Goal: Task Accomplishment & Management: Use online tool/utility

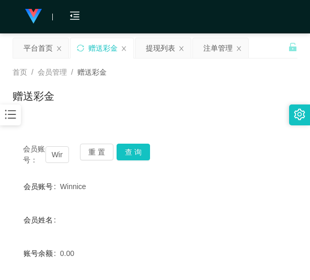
click at [100, 152] on button "重 置" at bounding box center [96, 152] width 33 height 17
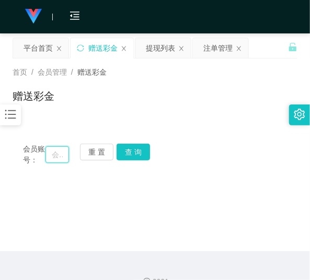
click at [59, 155] on input "text" at bounding box center [57, 154] width 24 height 17
paste input "GINO553"
type input "GINO553"
click at [131, 152] on button "查 询" at bounding box center [132, 152] width 33 height 17
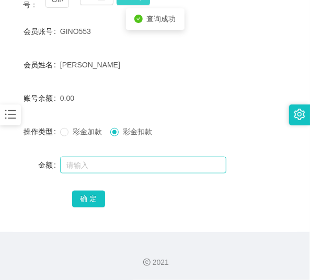
scroll to position [155, 0]
click at [105, 160] on input "text" at bounding box center [143, 165] width 166 height 17
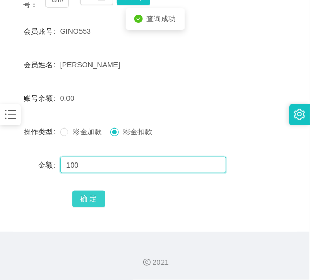
type input "100"
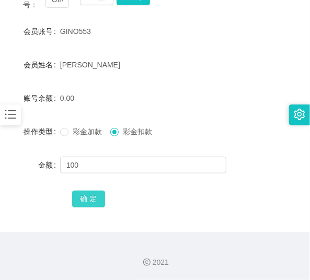
click at [86, 202] on button "确 定" at bounding box center [88, 199] width 33 height 17
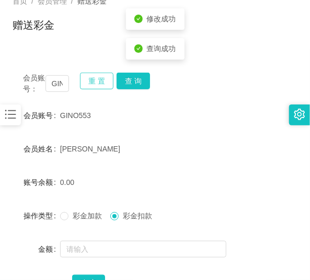
click at [95, 79] on button "重 置" at bounding box center [96, 81] width 33 height 17
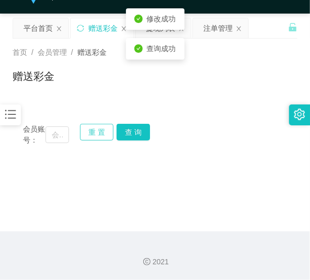
scroll to position [19, 0]
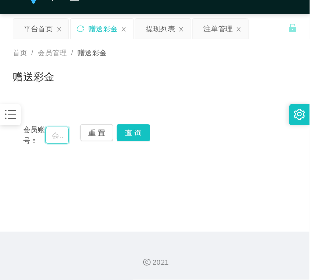
click at [62, 134] on input "text" at bounding box center [57, 135] width 24 height 17
paste input "0188704202"
type input "0188704202"
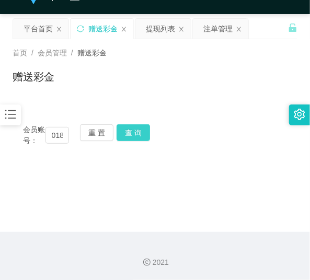
click at [132, 133] on button "查 询" at bounding box center [132, 132] width 33 height 17
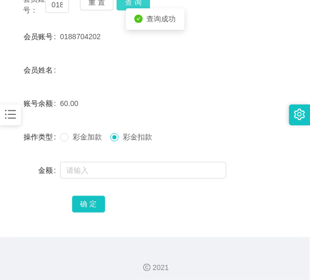
scroll to position [155, 0]
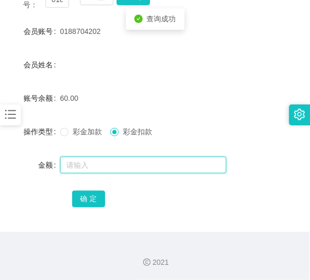
click at [109, 168] on input "text" at bounding box center [143, 165] width 166 height 17
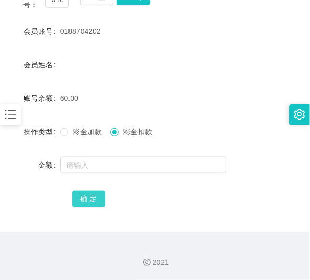
click at [91, 195] on button "确 定" at bounding box center [88, 199] width 33 height 17
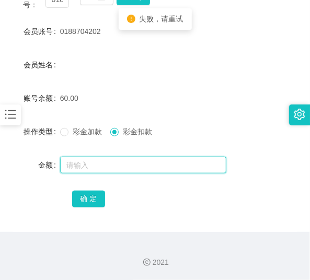
click at [84, 166] on input "text" at bounding box center [143, 165] width 166 height 17
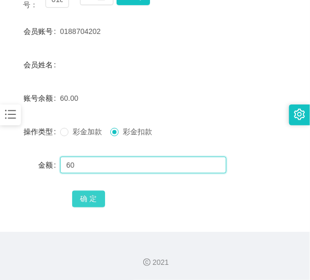
type input "60"
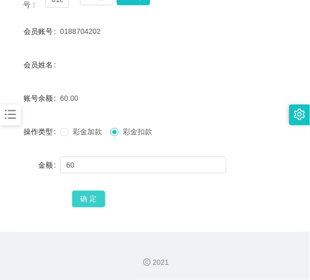
click at [84, 200] on button "确 定" at bounding box center [88, 199] width 33 height 17
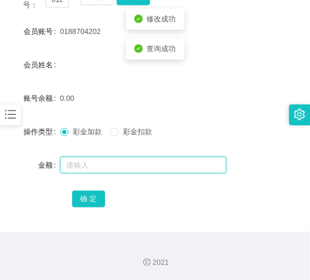
click at [85, 164] on input "text" at bounding box center [143, 165] width 166 height 17
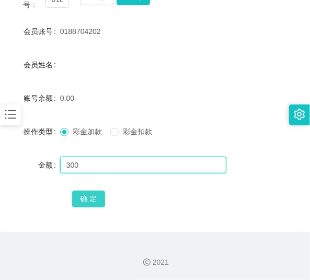
type input "300"
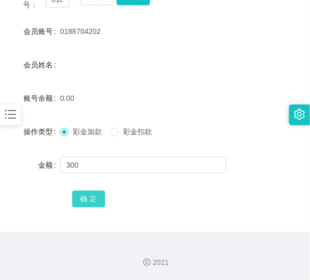
click at [81, 195] on button "确 定" at bounding box center [88, 199] width 33 height 17
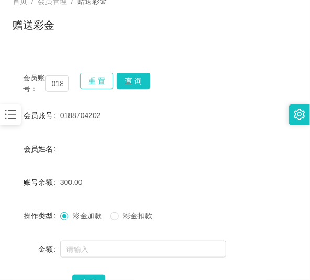
drag, startPoint x: 92, startPoint y: 76, endPoint x: 90, endPoint y: 84, distance: 8.3
click at [92, 77] on button "重 置" at bounding box center [96, 81] width 33 height 17
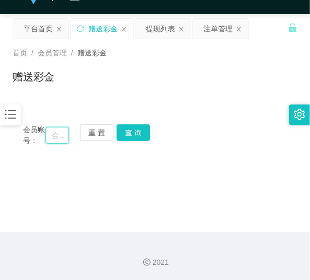
drag, startPoint x: 55, startPoint y: 135, endPoint x: 59, endPoint y: 131, distance: 5.9
click at [55, 135] on input "text" at bounding box center [57, 135] width 24 height 17
paste input "yookyook1234"
type input "yookyook1234"
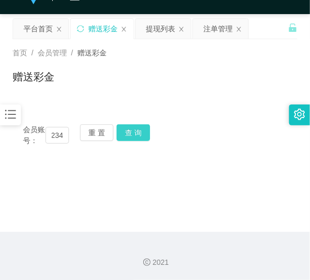
click at [133, 138] on button "查 询" at bounding box center [132, 132] width 33 height 17
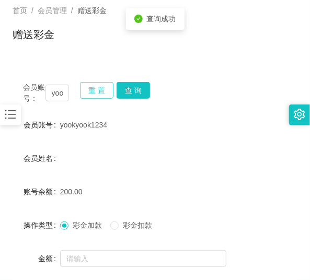
click at [107, 97] on button "重 置" at bounding box center [96, 90] width 33 height 17
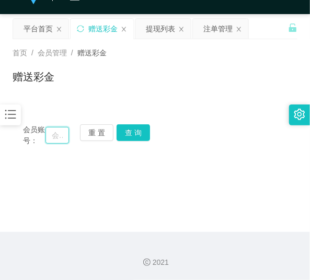
click at [59, 133] on input "text" at bounding box center [57, 135] width 24 height 17
paste input "BBBBBBBB"
type input "BBBBBBBB"
click at [124, 135] on button "查 询" at bounding box center [132, 132] width 33 height 17
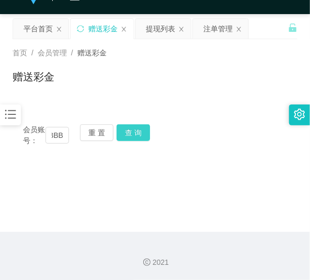
scroll to position [0, 0]
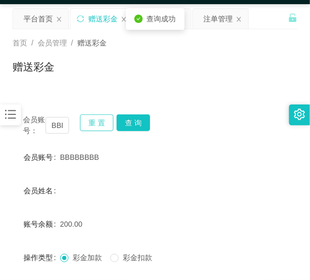
click at [106, 123] on button "重 置" at bounding box center [96, 122] width 33 height 17
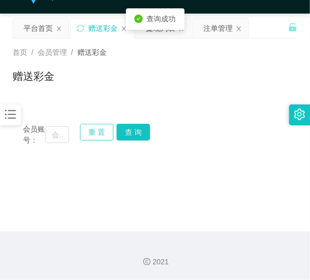
scroll to position [19, 0]
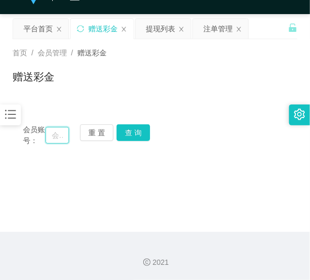
click at [55, 135] on input "text" at bounding box center [57, 135] width 24 height 17
paste input "Yt123456"
type input "Yt123456"
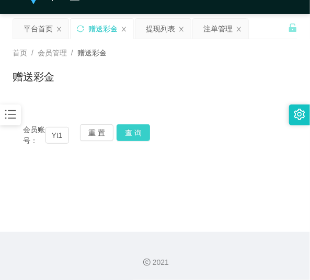
click at [131, 139] on button "查 询" at bounding box center [132, 132] width 33 height 17
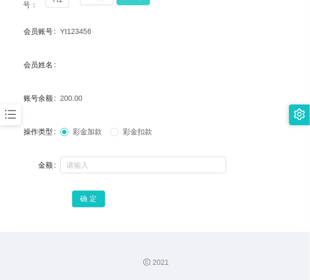
scroll to position [155, 0]
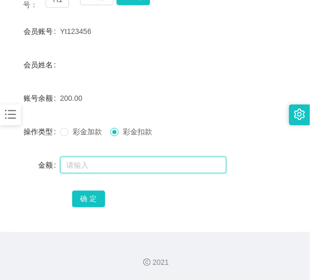
click at [112, 165] on input "text" at bounding box center [143, 165] width 166 height 17
type input "100"
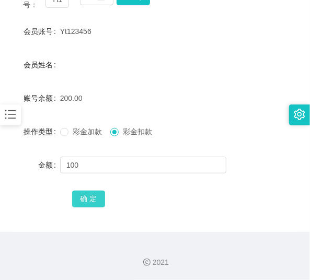
click at [98, 194] on button "确 定" at bounding box center [88, 199] width 33 height 17
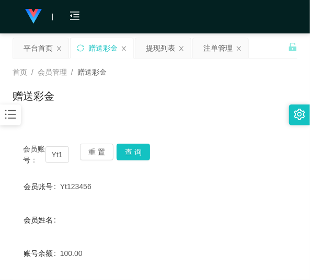
scroll to position [0, 0]
click at [95, 154] on button "重 置" at bounding box center [96, 152] width 33 height 17
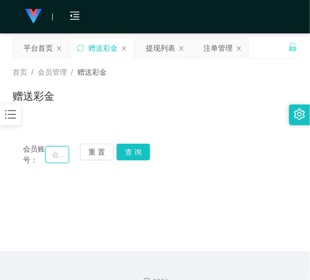
click at [54, 160] on input "text" at bounding box center [57, 154] width 24 height 17
paste input "0188704202"
type input "0188704202"
click at [133, 155] on button "查 询" at bounding box center [132, 152] width 33 height 17
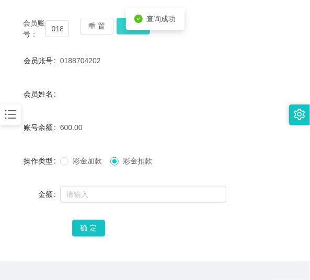
scroll to position [126, 0]
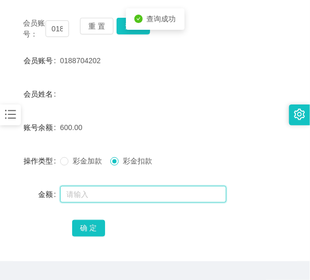
click at [104, 193] on input "text" at bounding box center [143, 194] width 166 height 17
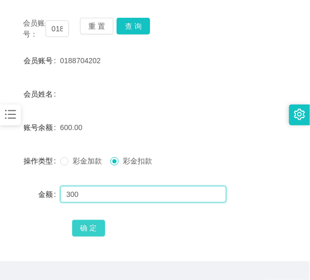
type input "300"
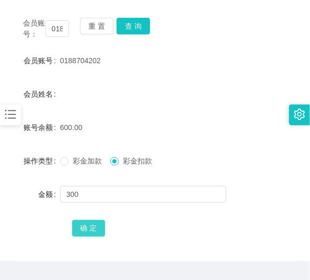
click at [96, 223] on button "确 定" at bounding box center [88, 228] width 33 height 17
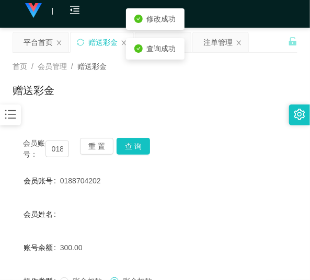
scroll to position [0, 0]
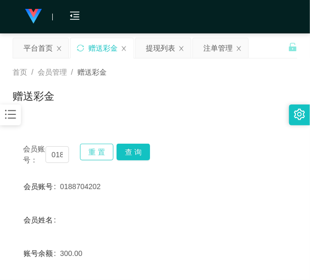
click at [97, 153] on button "重 置" at bounding box center [96, 152] width 33 height 17
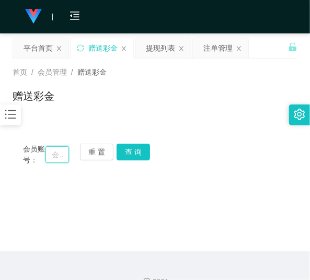
click at [59, 158] on input "text" at bounding box center [57, 154] width 24 height 17
paste input "GINO553"
type input "GINO553"
click at [137, 156] on button "查 询" at bounding box center [132, 152] width 33 height 17
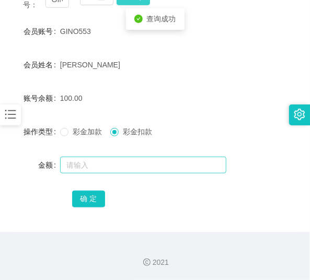
scroll to position [155, 0]
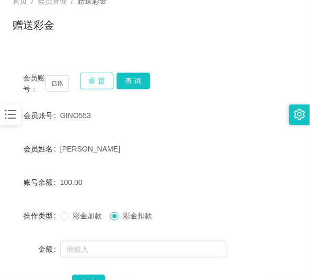
click at [102, 79] on button "重 置" at bounding box center [96, 81] width 33 height 17
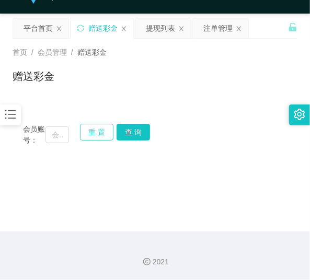
scroll to position [19, 0]
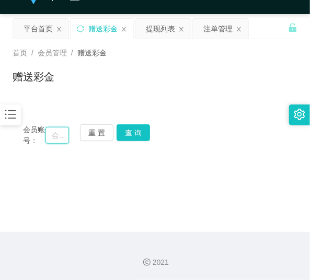
click at [51, 132] on input "text" at bounding box center [57, 135] width 24 height 17
paste input "BBBBBBBB"
type input "BBBBBBBB"
click at [140, 129] on button "查 询" at bounding box center [132, 132] width 33 height 17
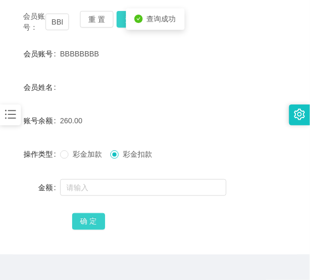
scroll to position [155, 0]
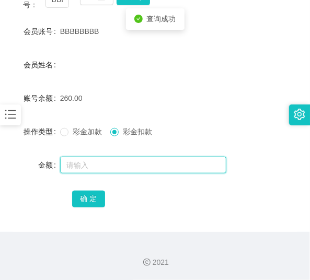
click at [95, 169] on input "text" at bounding box center [143, 165] width 166 height 17
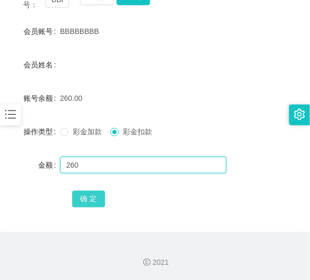
type input "260"
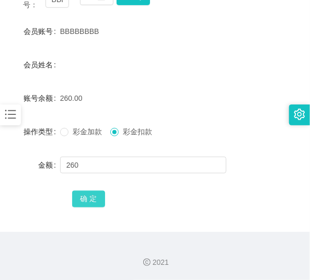
click at [80, 202] on button "确 定" at bounding box center [88, 199] width 33 height 17
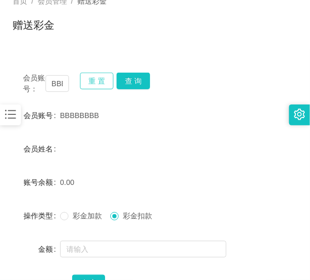
click at [87, 84] on button "重 置" at bounding box center [96, 81] width 33 height 17
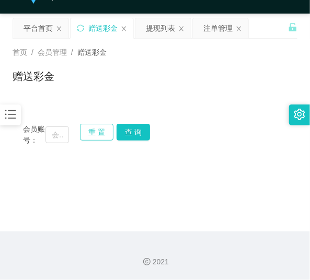
scroll to position [19, 0]
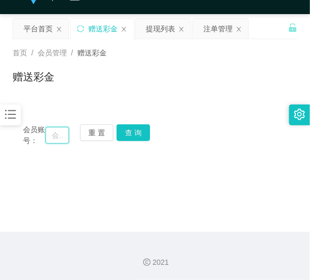
click at [49, 135] on input "text" at bounding box center [57, 135] width 24 height 17
paste input "0188704202"
type input "0188704202"
click at [138, 132] on button "查 询" at bounding box center [132, 132] width 33 height 17
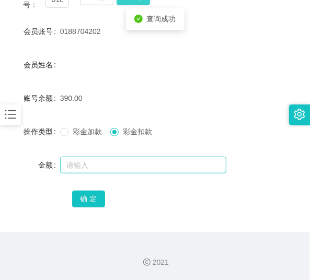
scroll to position [155, 0]
click at [115, 164] on input "text" at bounding box center [143, 165] width 166 height 17
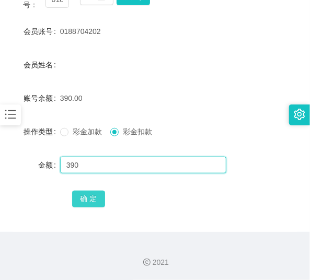
type input "390"
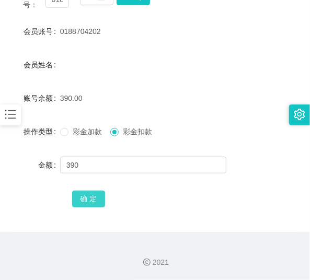
click at [90, 196] on button "确 定" at bounding box center [88, 199] width 33 height 17
click at [105, 196] on span "确 定" at bounding box center [94, 198] width 45 height 8
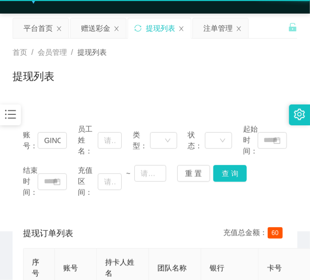
scroll to position [19, 0]
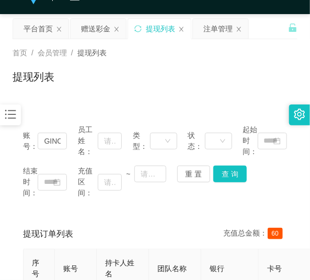
click at [16, 115] on icon "图标: bars" at bounding box center [11, 115] width 14 height 14
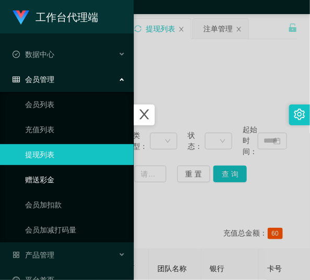
click at [39, 183] on link "赠送彩金" at bounding box center [75, 179] width 100 height 21
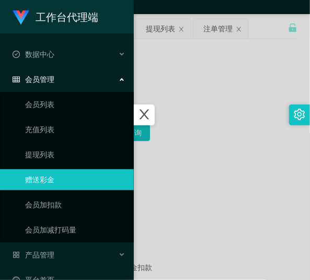
click at [153, 186] on div at bounding box center [155, 140] width 310 height 280
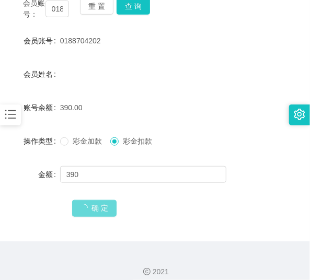
scroll to position [146, 0]
click at [101, 204] on span "确 定" at bounding box center [94, 208] width 45 height 8
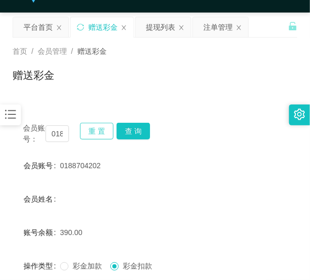
scroll to position [19, 0]
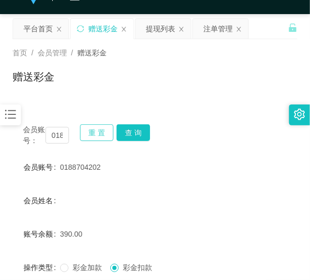
click at [91, 129] on button "重 置" at bounding box center [96, 132] width 33 height 17
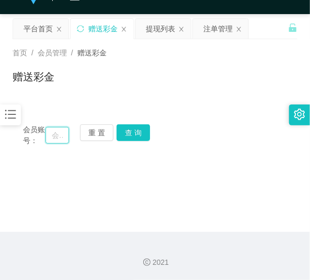
click at [51, 134] on input "text" at bounding box center [57, 135] width 24 height 17
paste input "0188704202"
type input "0188704202"
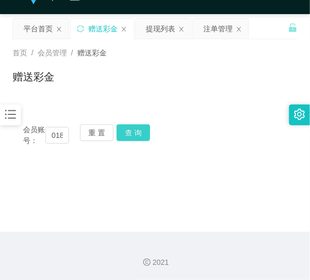
click at [125, 134] on button "查 询" at bounding box center [132, 132] width 33 height 17
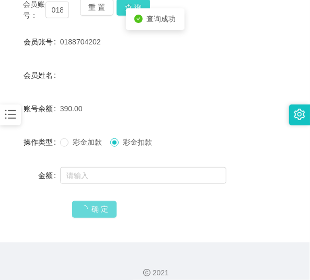
scroll to position [146, 0]
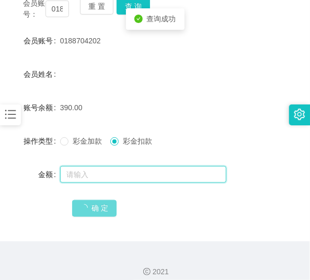
drag, startPoint x: 103, startPoint y: 174, endPoint x: 100, endPoint y: 169, distance: 5.8
click at [103, 174] on input "text" at bounding box center [143, 174] width 166 height 17
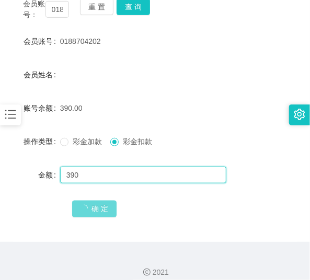
type input "390"
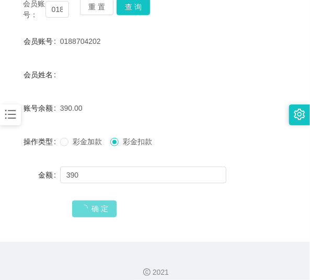
click at [91, 201] on div "确 定" at bounding box center [155, 208] width 166 height 21
click at [92, 199] on div "确 定" at bounding box center [155, 208] width 166 height 21
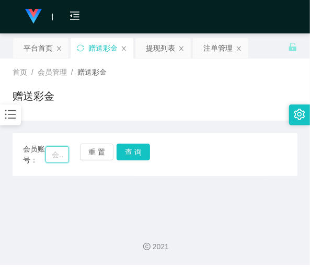
click at [61, 153] on input "text" at bounding box center [57, 154] width 24 height 17
paste input "0188704202"
type input "0188704202"
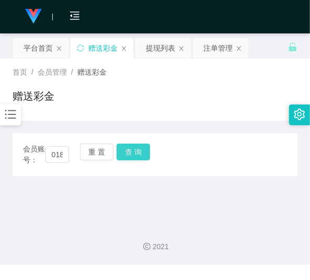
click at [120, 146] on button "查 询" at bounding box center [132, 152] width 33 height 17
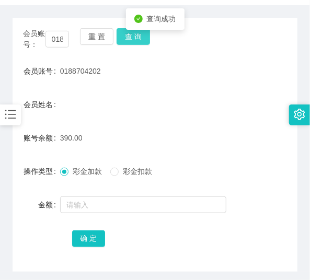
scroll to position [126, 0]
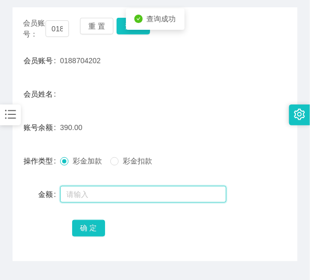
drag, startPoint x: 105, startPoint y: 186, endPoint x: 112, endPoint y: 177, distance: 11.6
click at [105, 186] on input "text" at bounding box center [143, 194] width 166 height 17
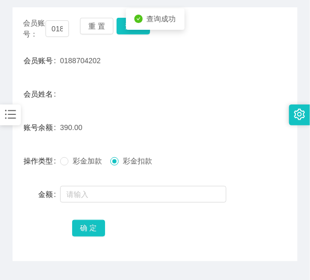
click at [116, 184] on div at bounding box center [143, 194] width 166 height 21
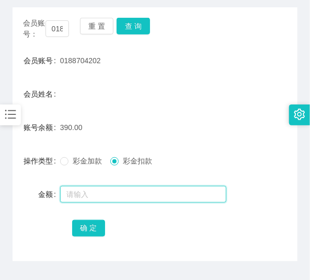
click at [115, 199] on input "text" at bounding box center [143, 194] width 166 height 17
type input "390"
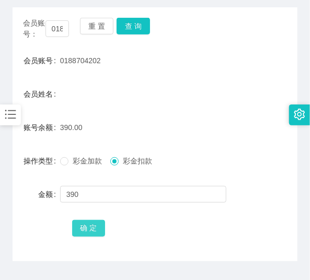
click at [86, 226] on button "确 定" at bounding box center [88, 228] width 33 height 17
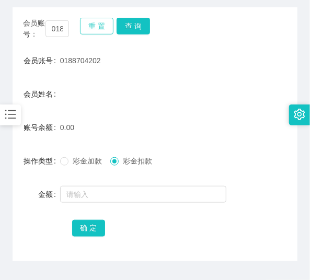
click at [101, 26] on button "重 置" at bounding box center [96, 26] width 33 height 17
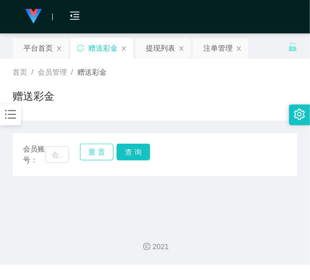
scroll to position [0, 0]
click at [63, 147] on input "text" at bounding box center [57, 154] width 24 height 17
paste input "GINO553"
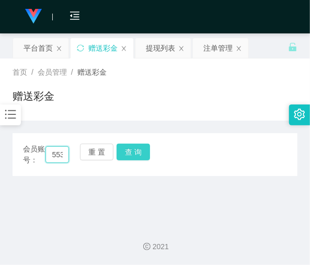
type input "GINO553"
click at [136, 152] on button "查 询" at bounding box center [132, 152] width 33 height 17
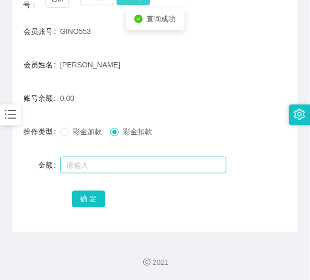
scroll to position [155, 0]
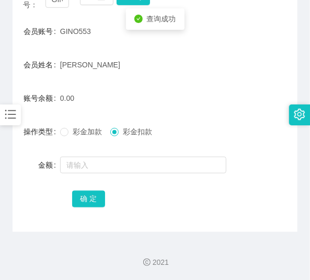
click at [114, 137] on div "彩金加款 彩金扣款" at bounding box center [143, 131] width 166 height 21
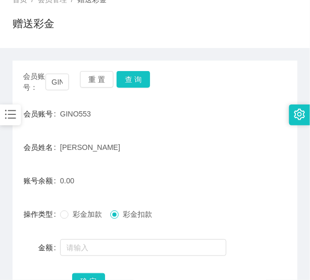
scroll to position [71, 0]
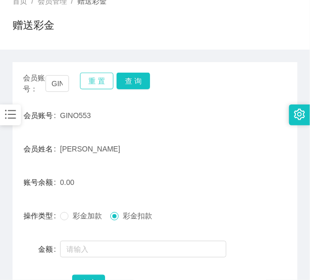
click at [102, 78] on button "重 置" at bounding box center [96, 81] width 33 height 17
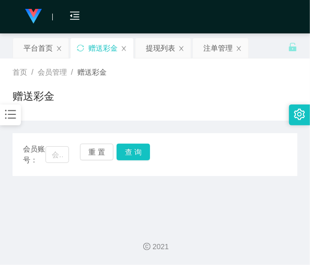
click at [60, 145] on div "会员账号：" at bounding box center [46, 155] width 46 height 22
click at [60, 150] on input "text" at bounding box center [57, 154] width 24 height 17
paste input "Yt123456"
type input "Yt123456"
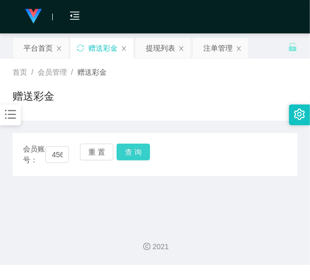
click at [122, 152] on button "查 询" at bounding box center [132, 152] width 33 height 17
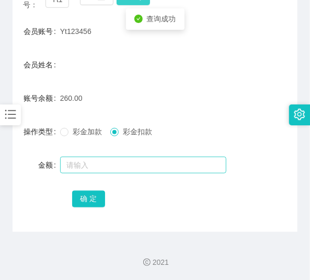
scroll to position [155, 0]
click at [101, 164] on input "text" at bounding box center [143, 165] width 166 height 17
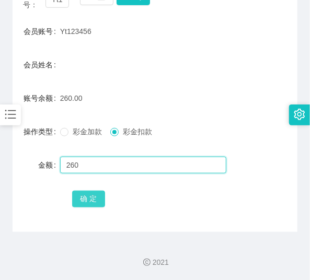
type input "260"
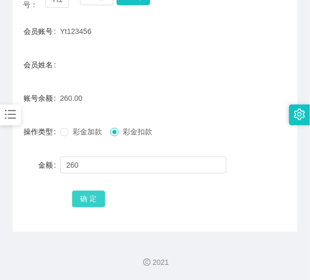
click at [95, 197] on button "确 定" at bounding box center [88, 199] width 33 height 17
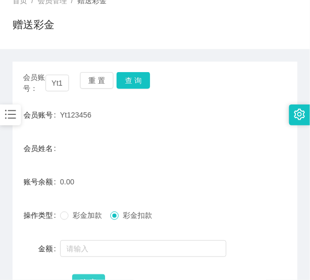
scroll to position [71, 0]
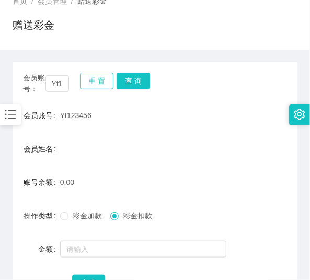
click at [95, 87] on button "重 置" at bounding box center [96, 81] width 33 height 17
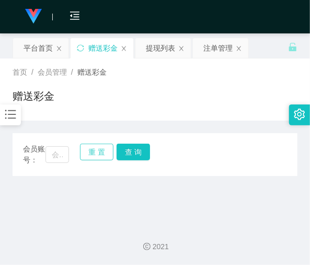
scroll to position [0, 0]
click at [51, 157] on input "text" at bounding box center [57, 154] width 24 height 17
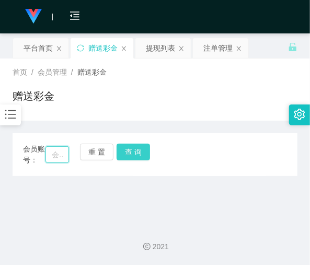
paste input "yookyook1234"
type input "yookyook1234"
click at [140, 154] on button "查 询" at bounding box center [132, 152] width 33 height 17
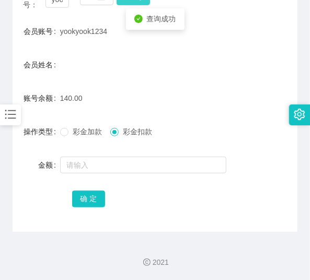
scroll to position [155, 0]
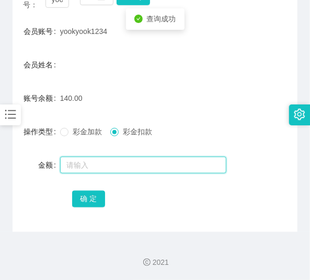
click at [114, 170] on input "text" at bounding box center [143, 165] width 166 height 17
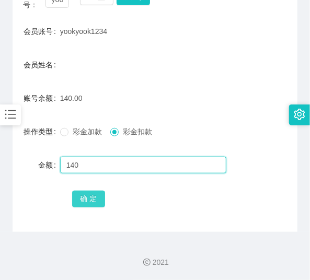
type input "140"
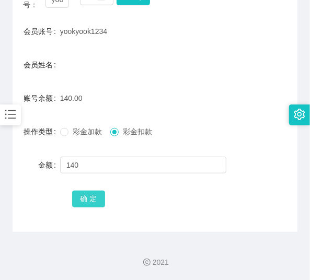
click at [94, 205] on button "确 定" at bounding box center [88, 199] width 33 height 17
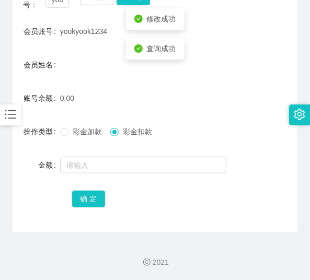
click at [16, 116] on icon "图标: bars" at bounding box center [11, 115] width 14 height 14
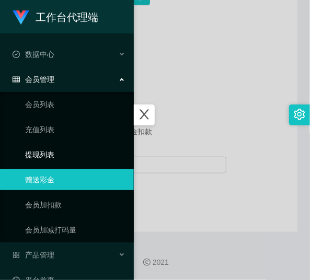
click at [39, 149] on link "提现列表" at bounding box center [75, 154] width 100 height 21
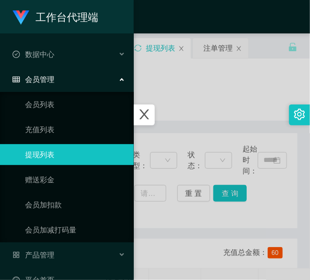
click at [191, 111] on div at bounding box center [155, 140] width 310 height 280
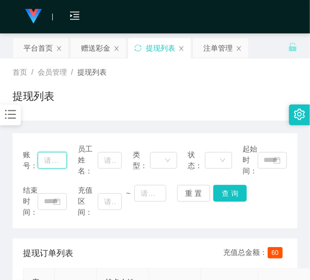
click at [65, 160] on input "text" at bounding box center [52, 160] width 29 height 17
paste input "yookyook1234"
type input "yookyook1234"
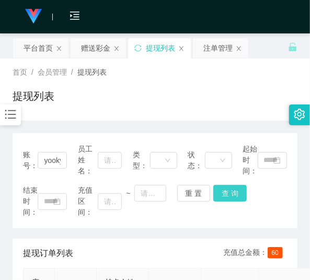
click at [231, 189] on button "查 询" at bounding box center [229, 193] width 33 height 17
